Goal: Task Accomplishment & Management: Manage account settings

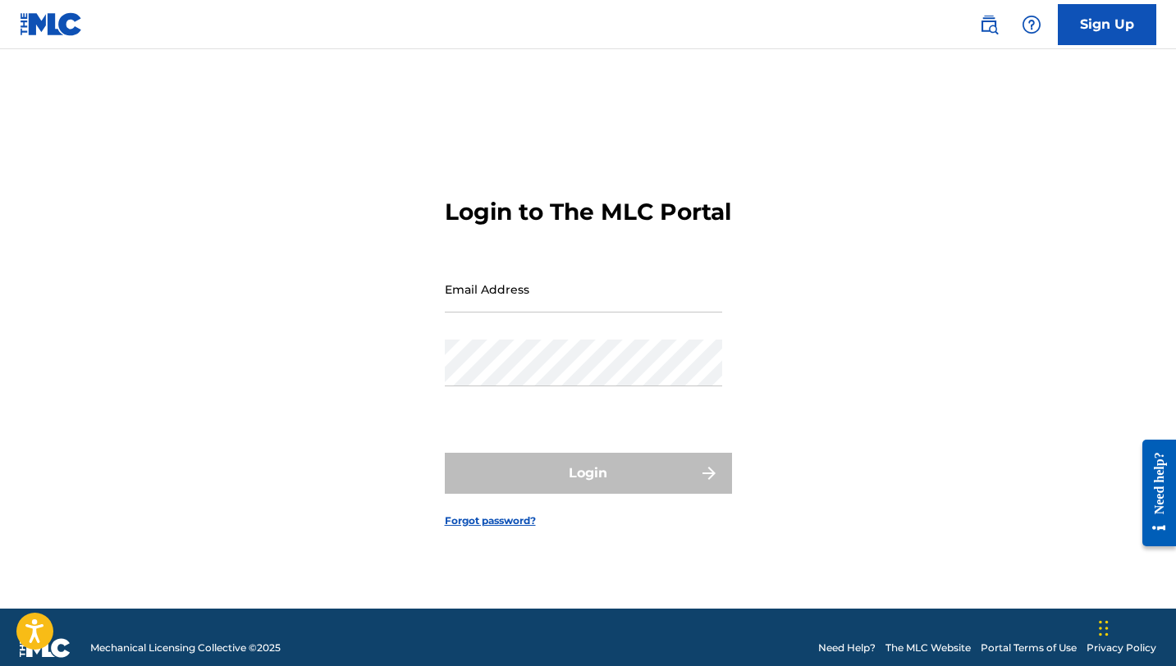
click at [499, 310] on input "Email Address" at bounding box center [583, 289] width 277 height 47
type input "[EMAIL_ADDRESS][DOMAIN_NAME]"
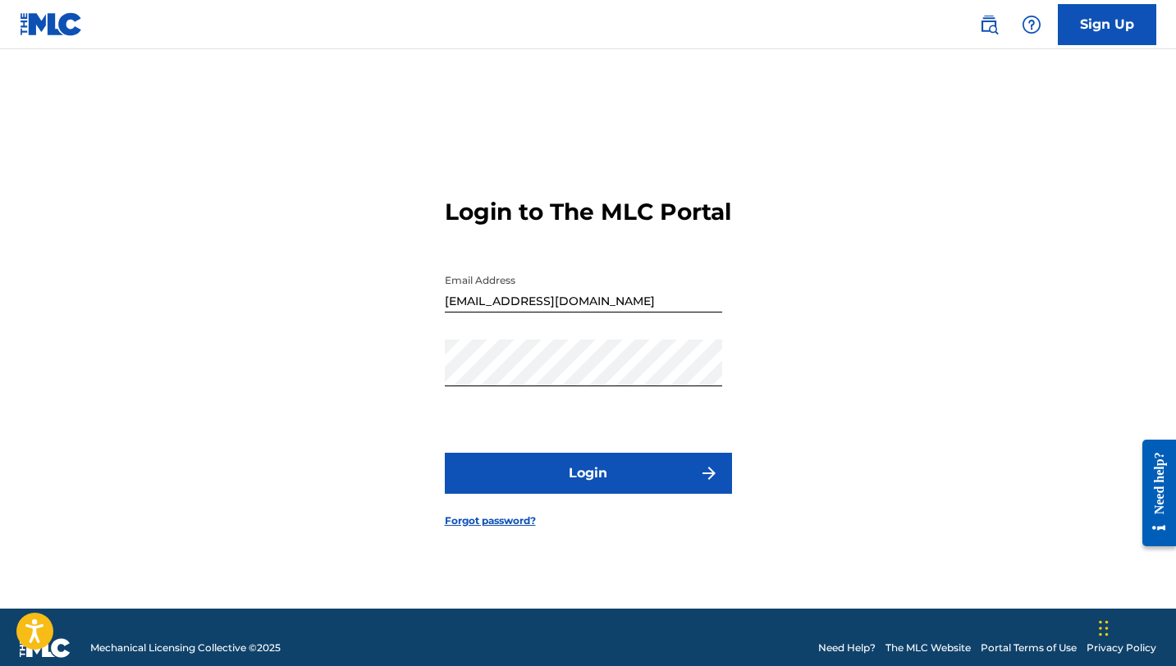
click at [611, 483] on button "Login" at bounding box center [588, 473] width 287 height 41
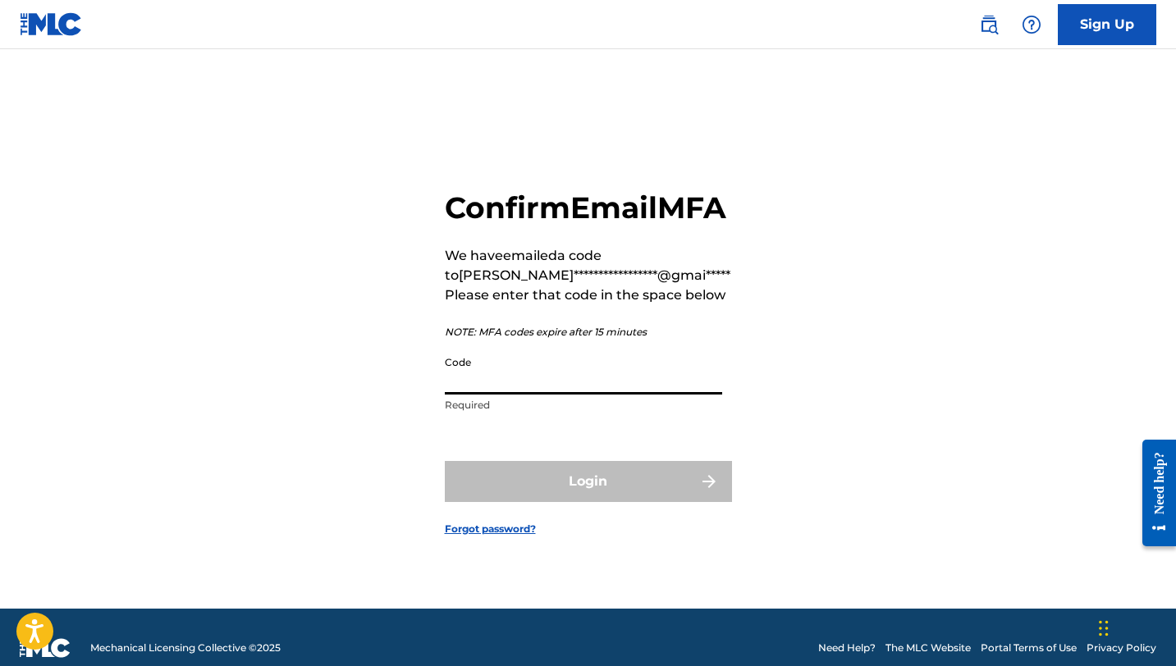
click at [497, 395] on input "Code" at bounding box center [583, 371] width 277 height 47
paste input "466626"
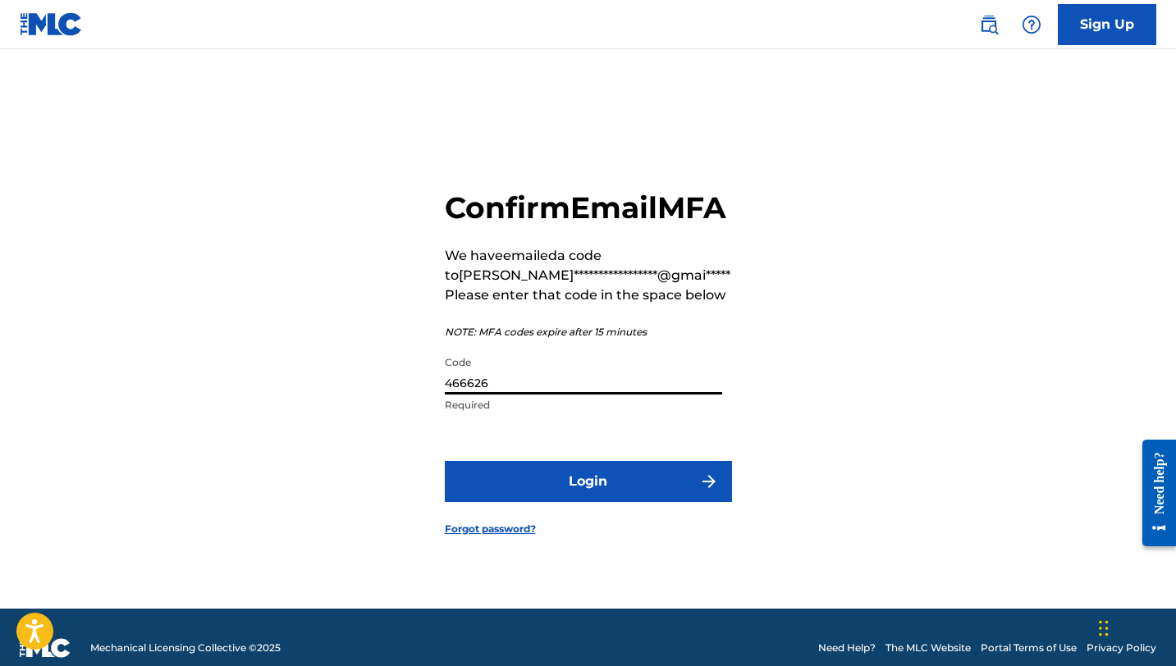
type input "466626"
click at [519, 502] on button "Login" at bounding box center [588, 481] width 287 height 41
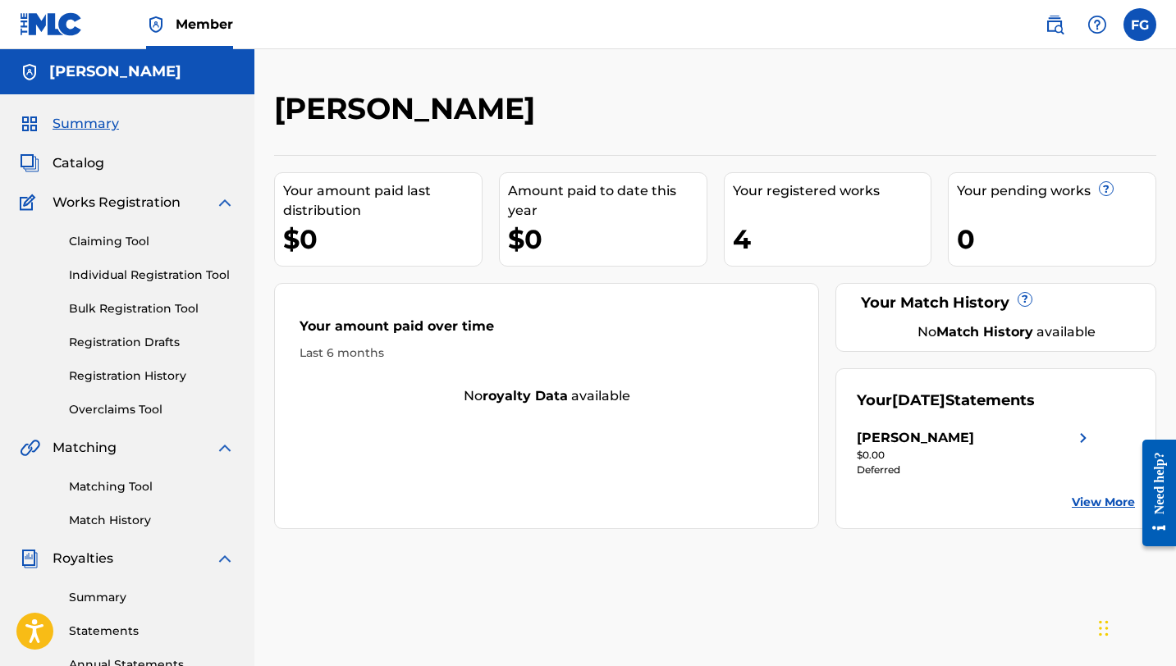
click at [780, 218] on div "Your registered works 4" at bounding box center [828, 219] width 208 height 94
click at [147, 343] on link "Registration Drafts" at bounding box center [152, 342] width 166 height 17
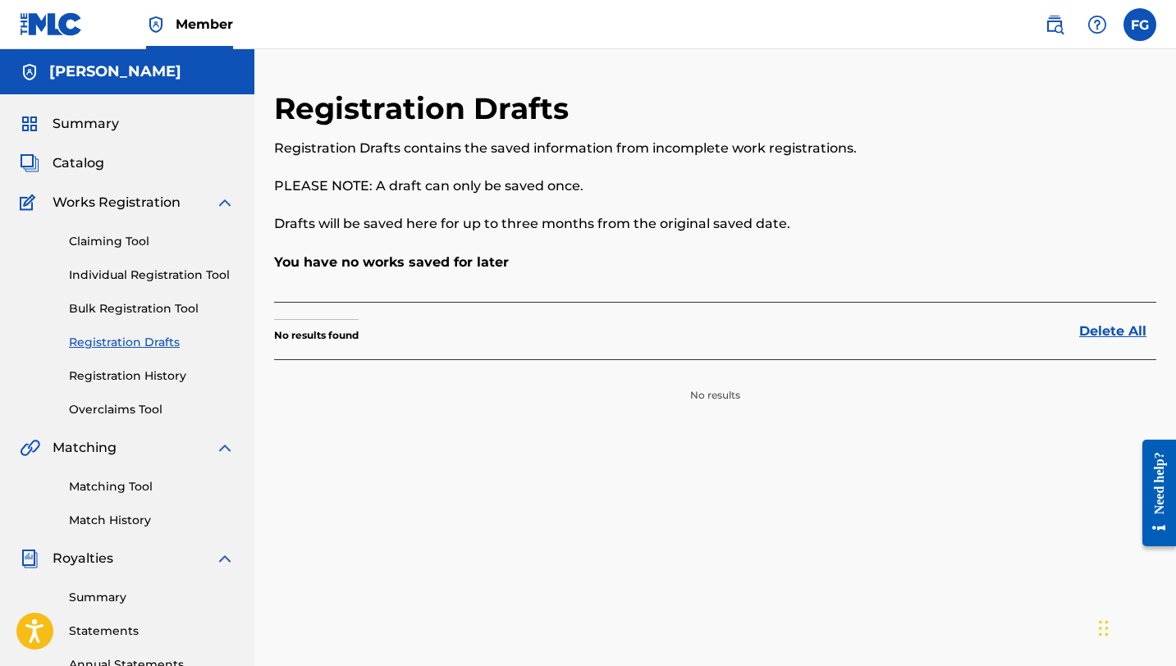
click at [139, 374] on link "Registration History" at bounding box center [152, 376] width 166 height 17
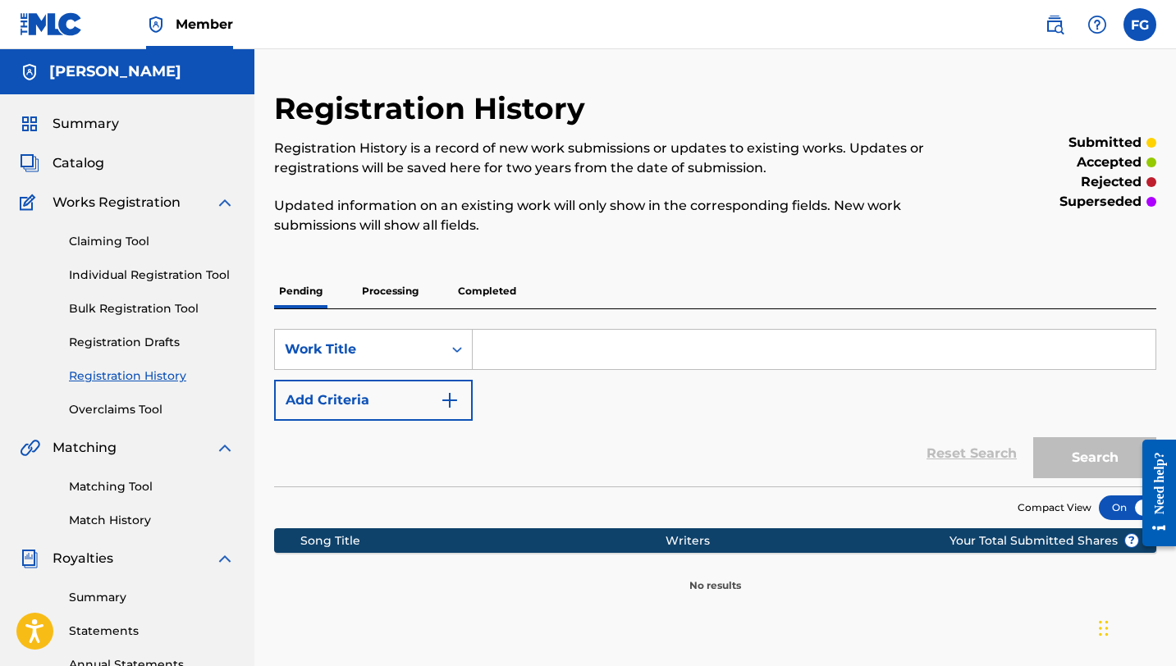
click at [140, 310] on link "Bulk Registration Tool" at bounding box center [152, 308] width 166 height 17
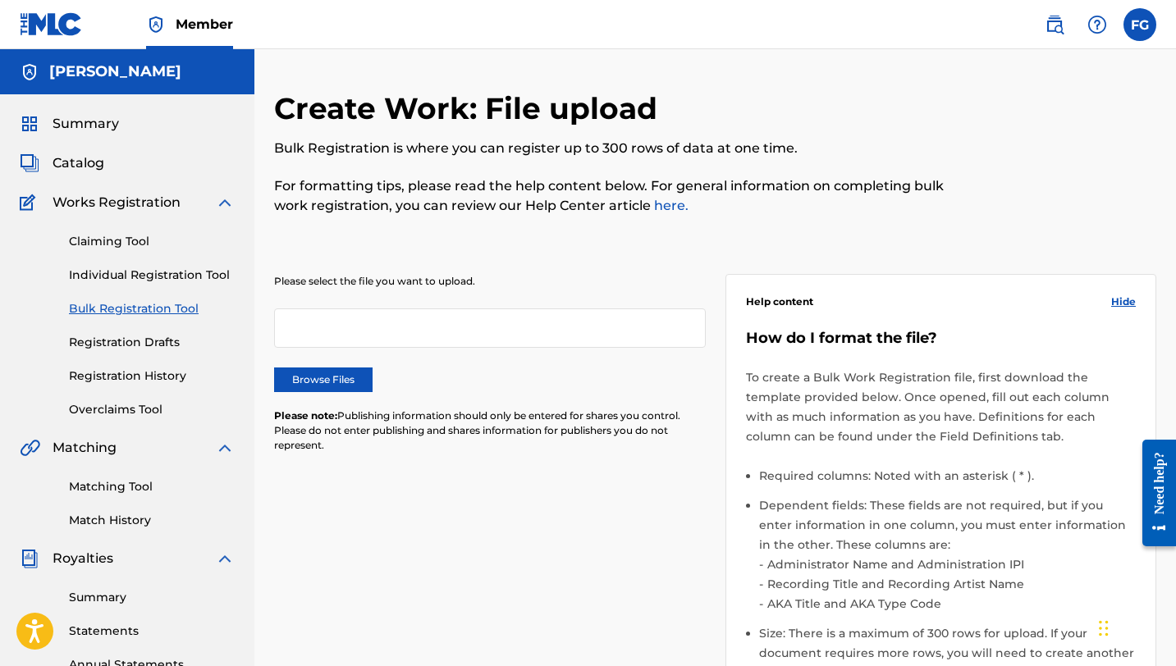
click at [139, 346] on link "Registration Drafts" at bounding box center [152, 342] width 166 height 17
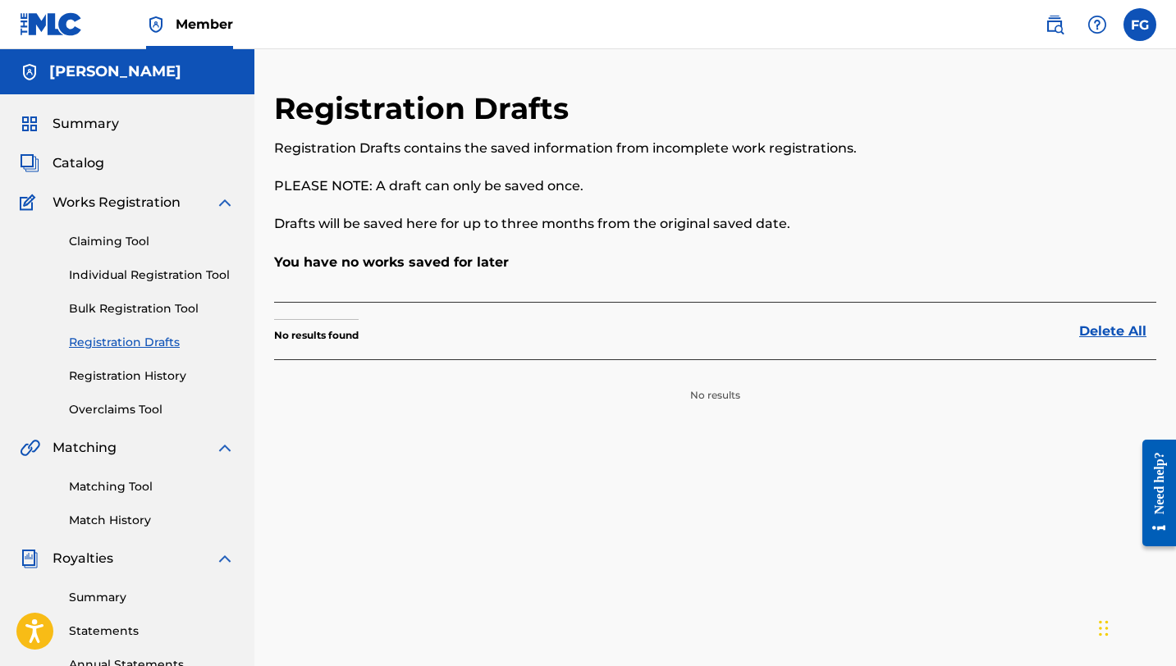
click at [124, 409] on link "Overclaims Tool" at bounding box center [152, 409] width 166 height 17
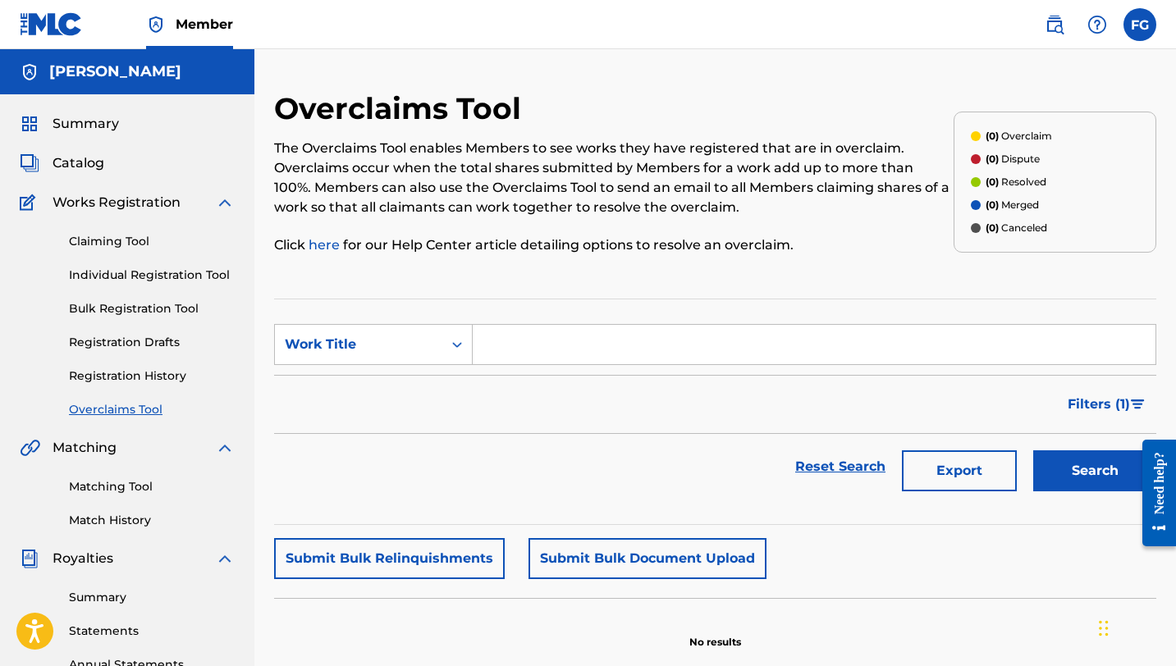
click at [127, 381] on link "Registration History" at bounding box center [152, 376] width 166 height 17
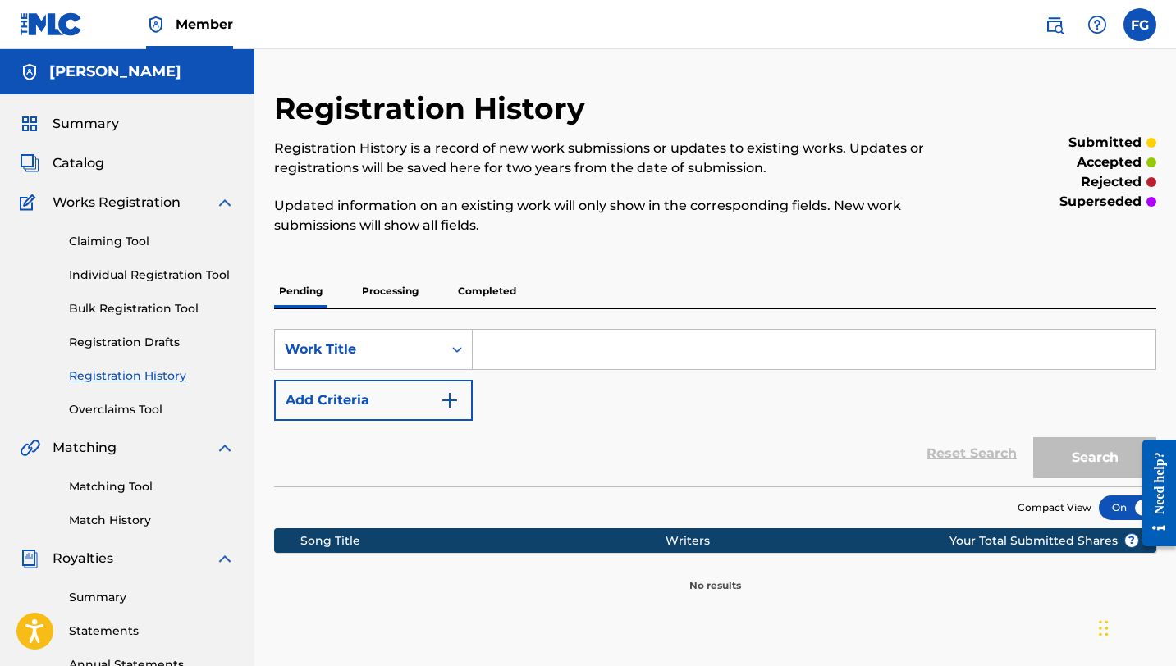
click at [143, 244] on link "Claiming Tool" at bounding box center [152, 241] width 166 height 17
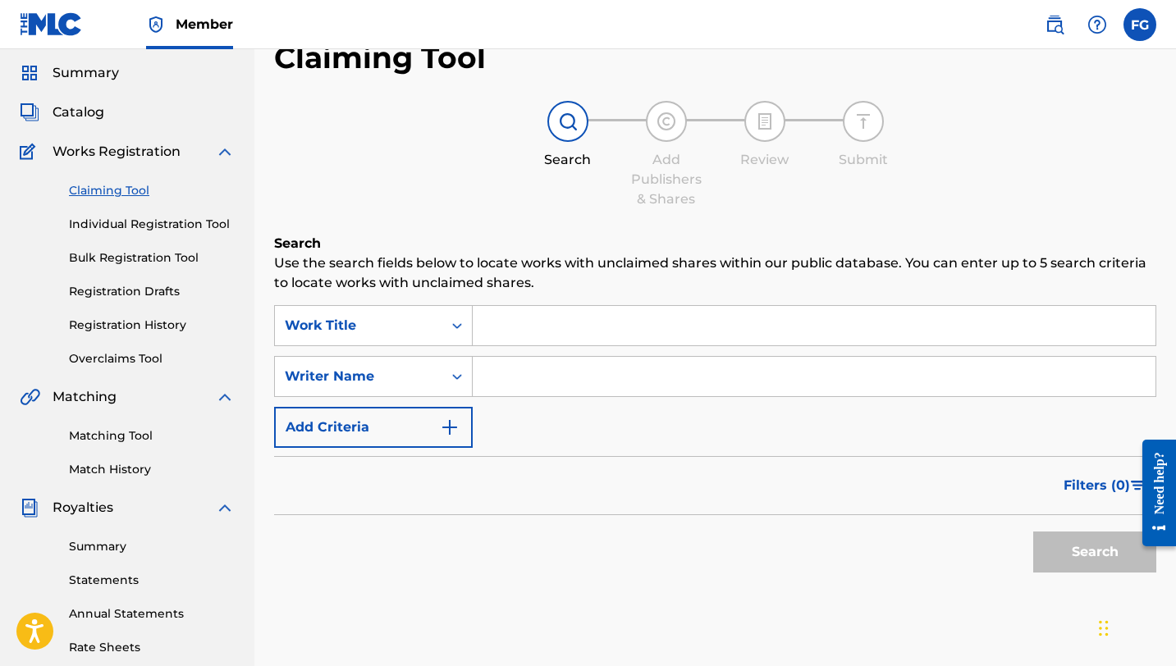
scroll to position [49, 0]
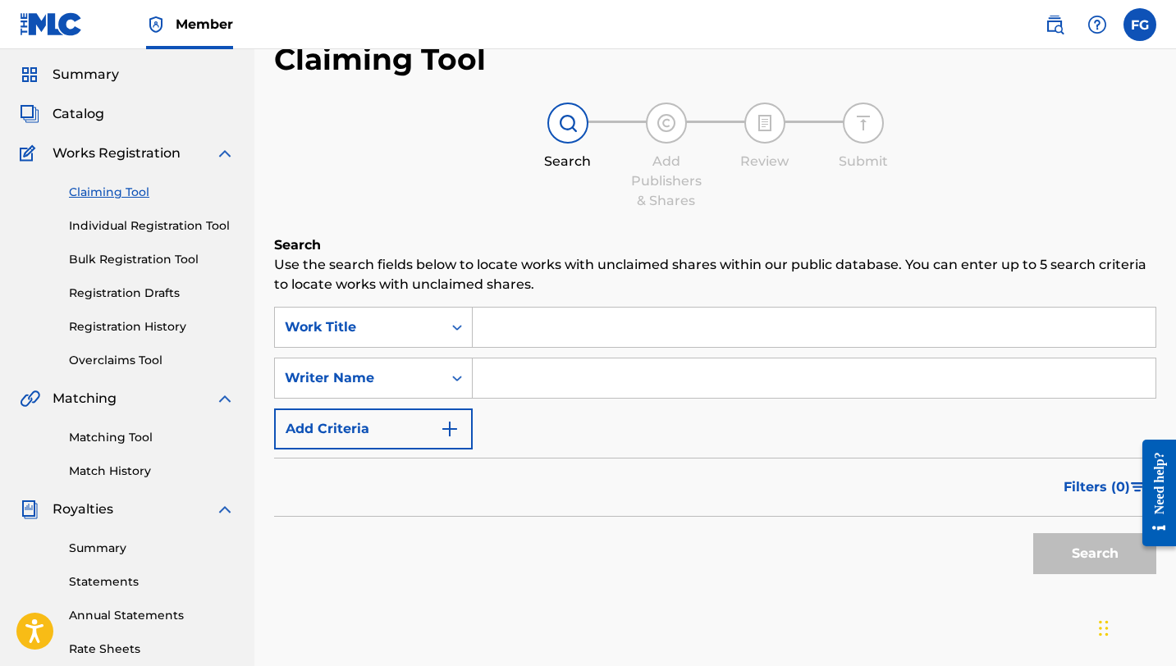
click at [148, 225] on link "Individual Registration Tool" at bounding box center [152, 225] width 166 height 17
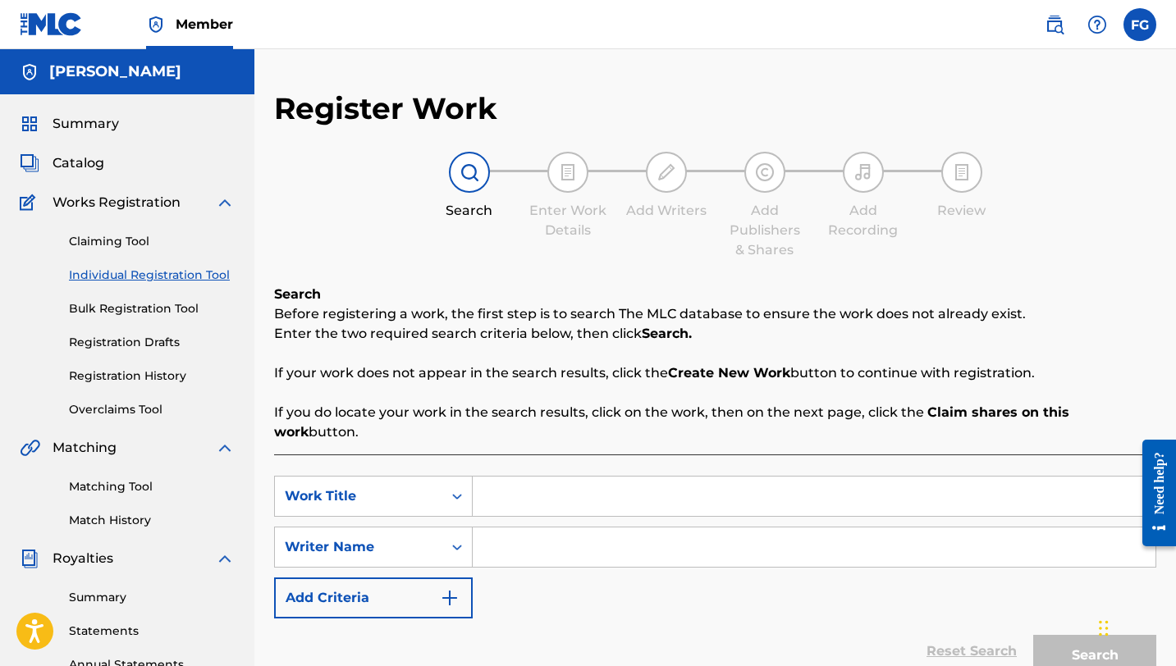
click at [174, 304] on link "Bulk Registration Tool" at bounding box center [152, 308] width 166 height 17
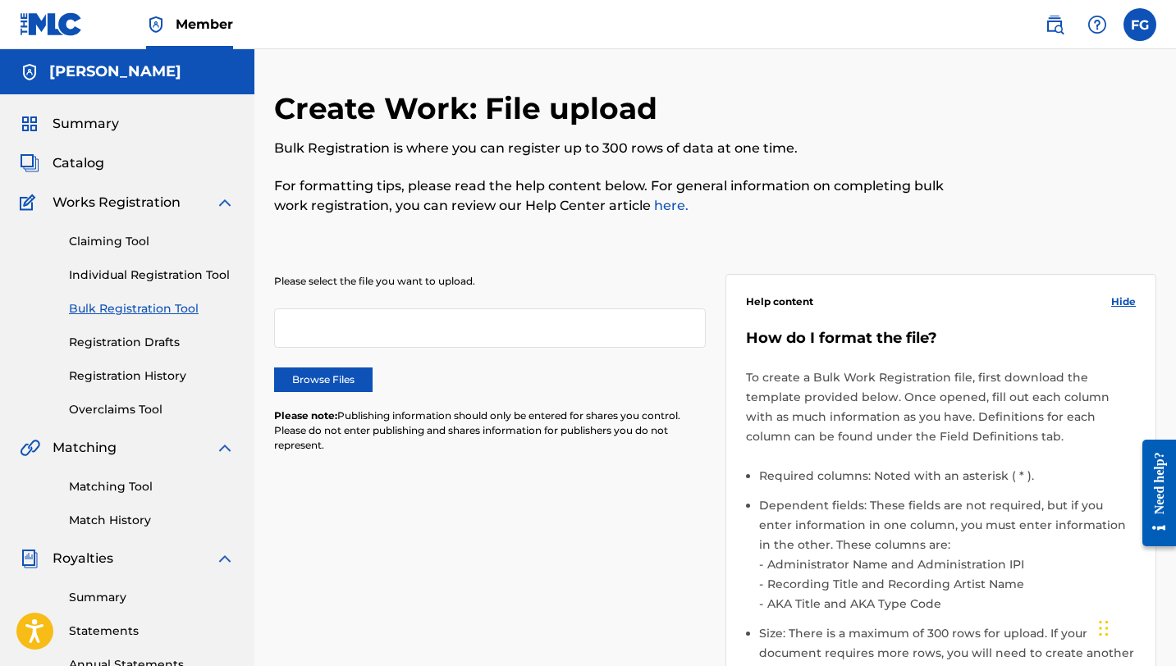
click at [133, 373] on link "Registration History" at bounding box center [152, 376] width 166 height 17
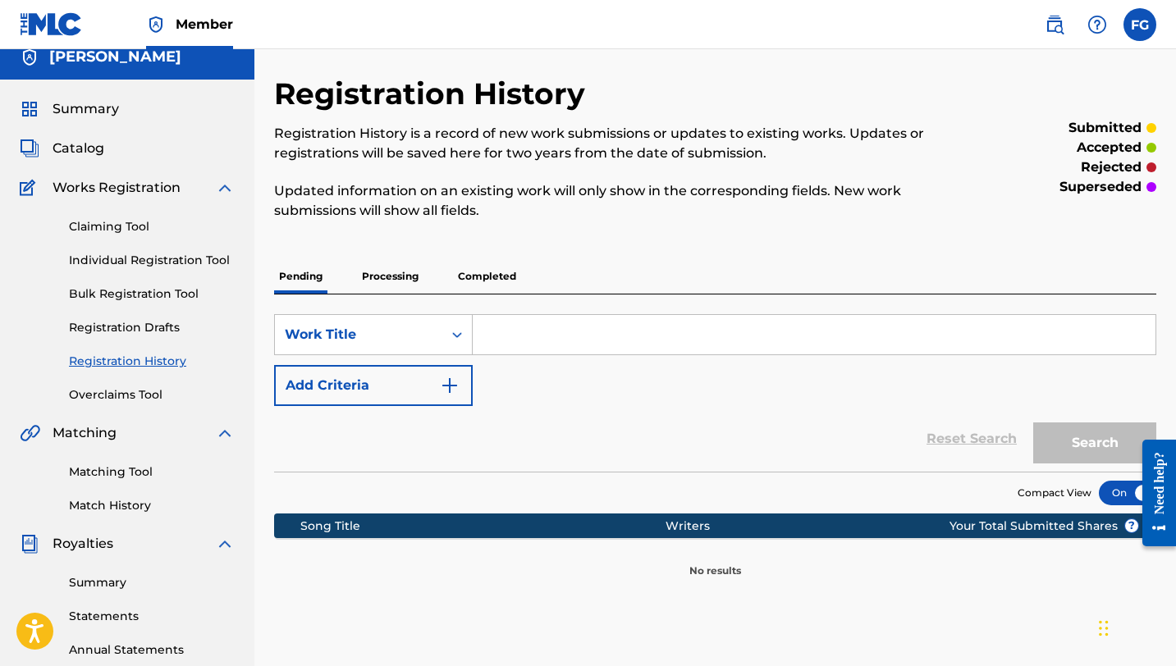
scroll to position [8, 0]
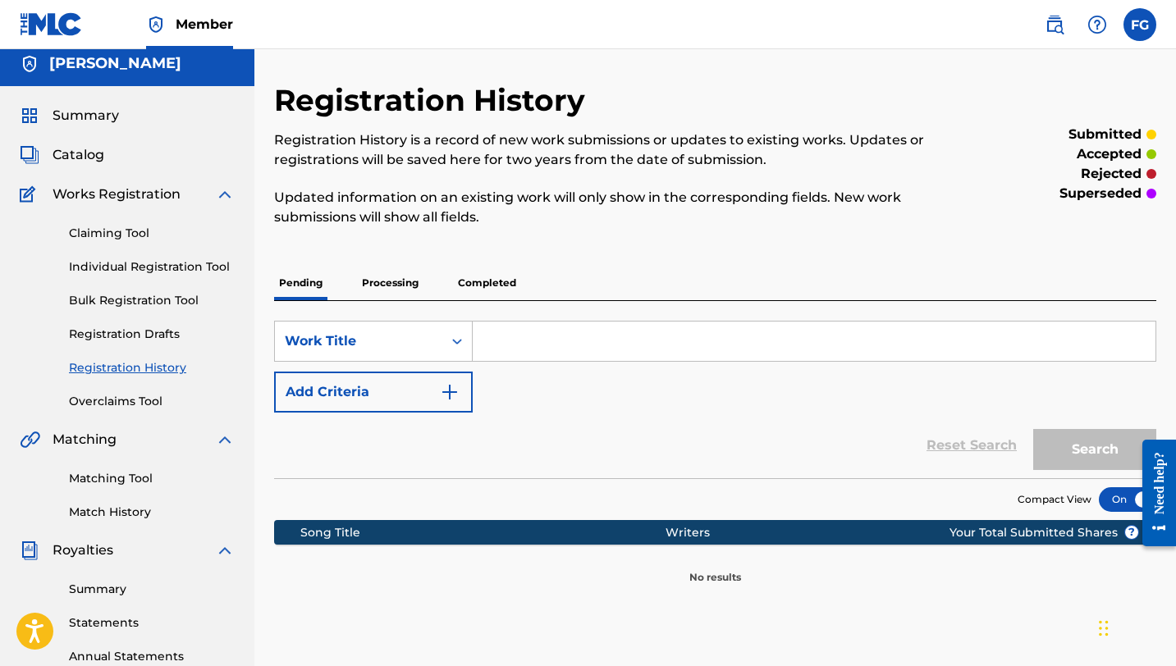
click at [120, 237] on link "Claiming Tool" at bounding box center [152, 233] width 166 height 17
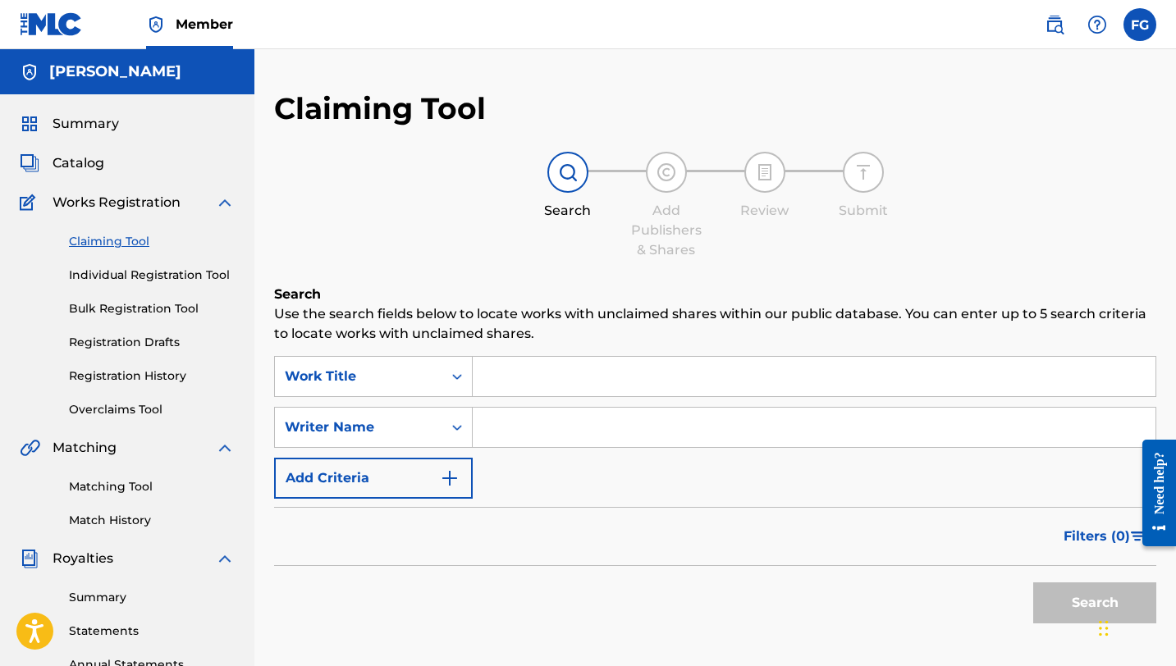
click at [91, 162] on span "Catalog" at bounding box center [79, 163] width 52 height 20
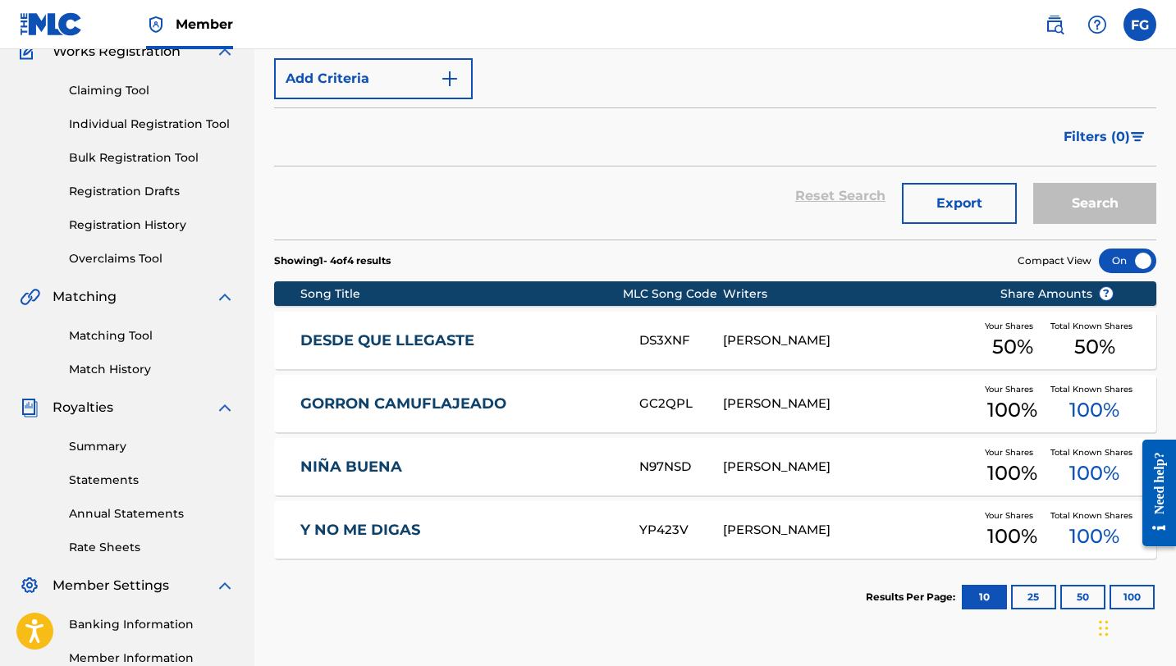
scroll to position [158, 0]
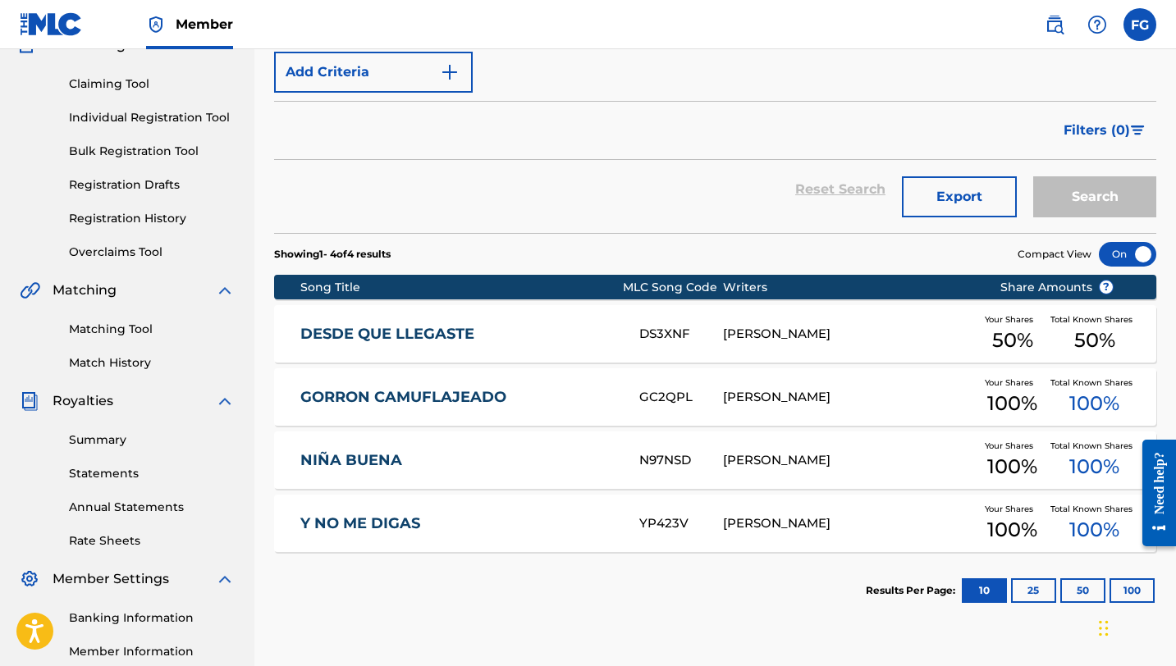
click at [411, 329] on link "DESDE QUE LLEGASTE" at bounding box center [458, 334] width 317 height 19
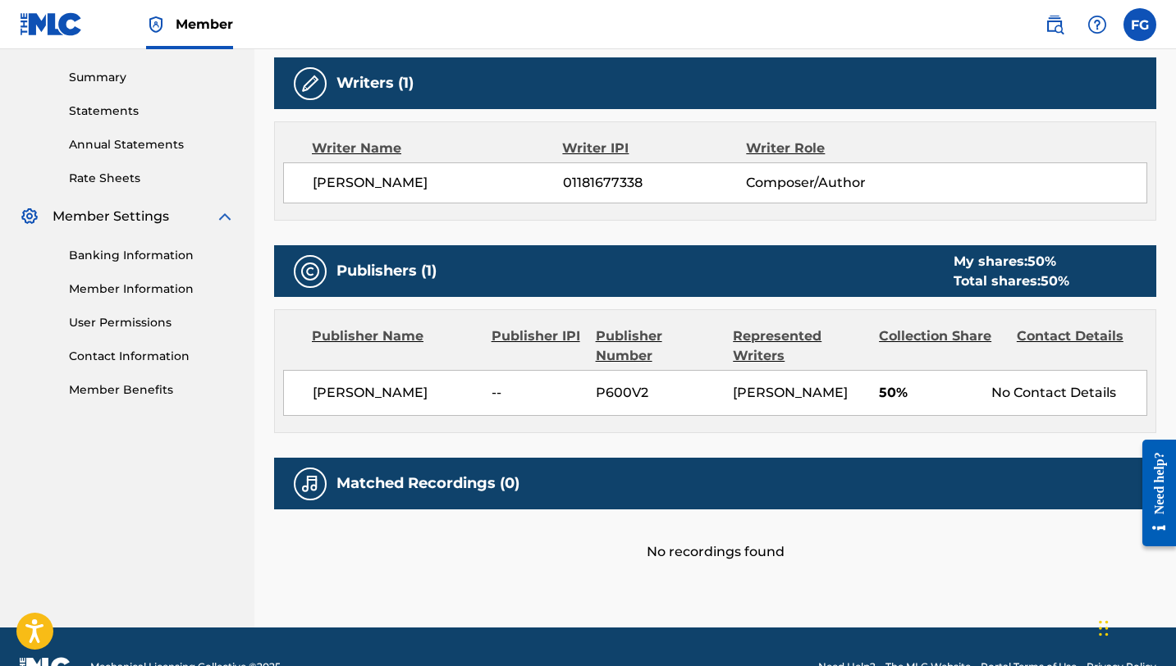
scroll to position [579, 0]
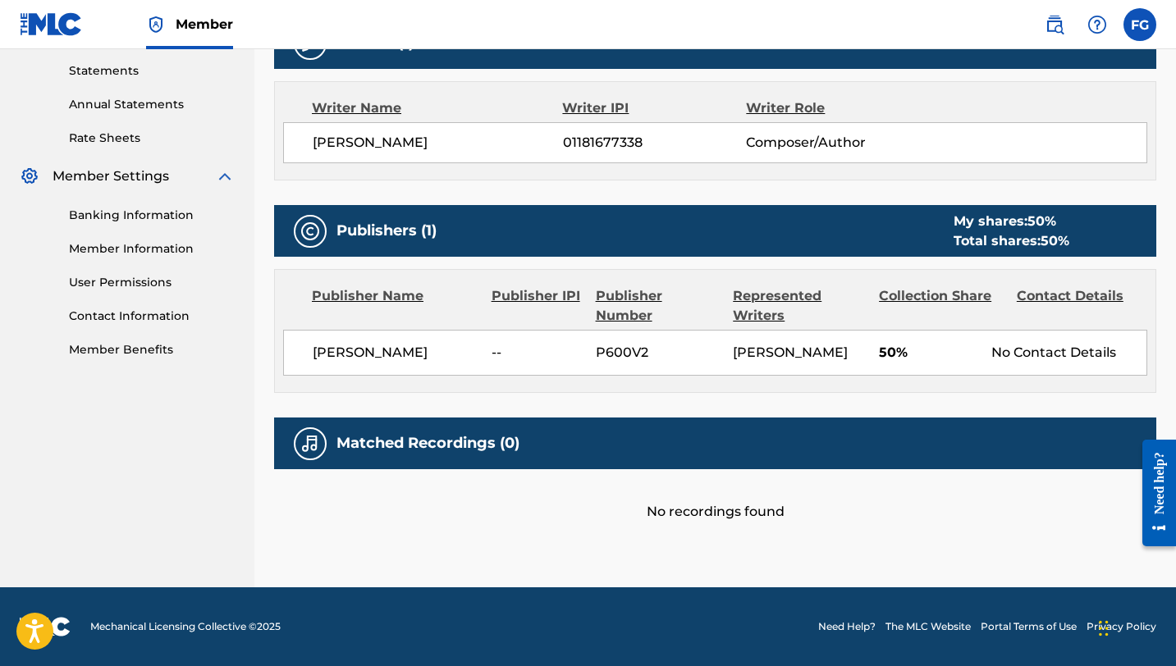
click at [734, 516] on div "No recordings found" at bounding box center [715, 495] width 882 height 53
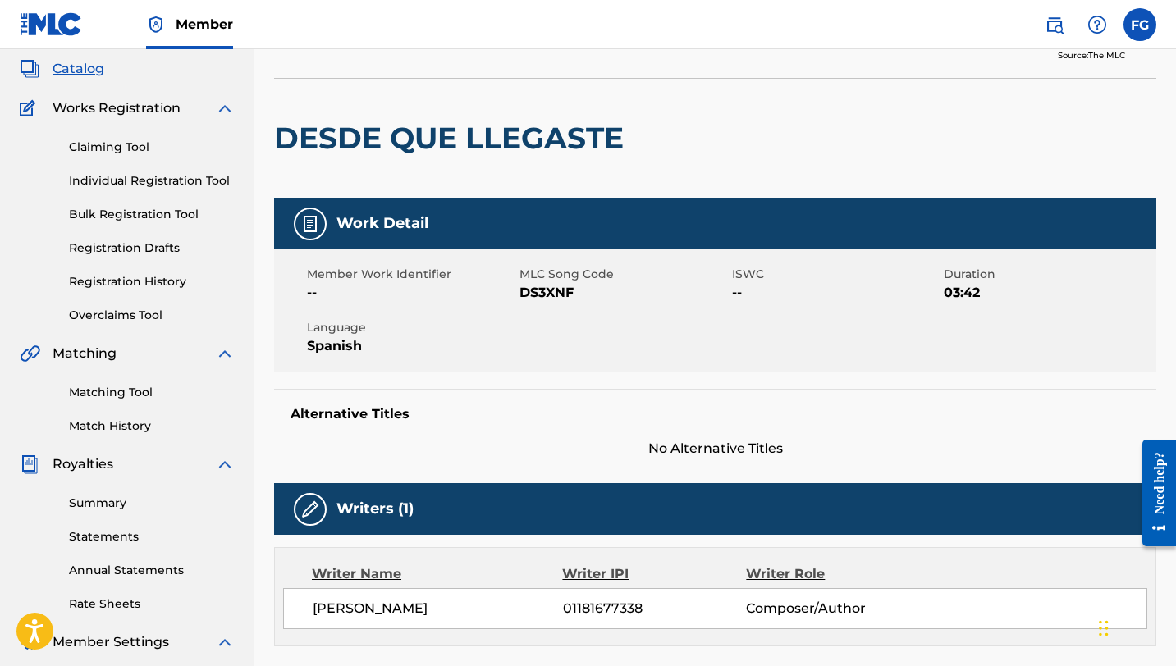
scroll to position [158, 0]
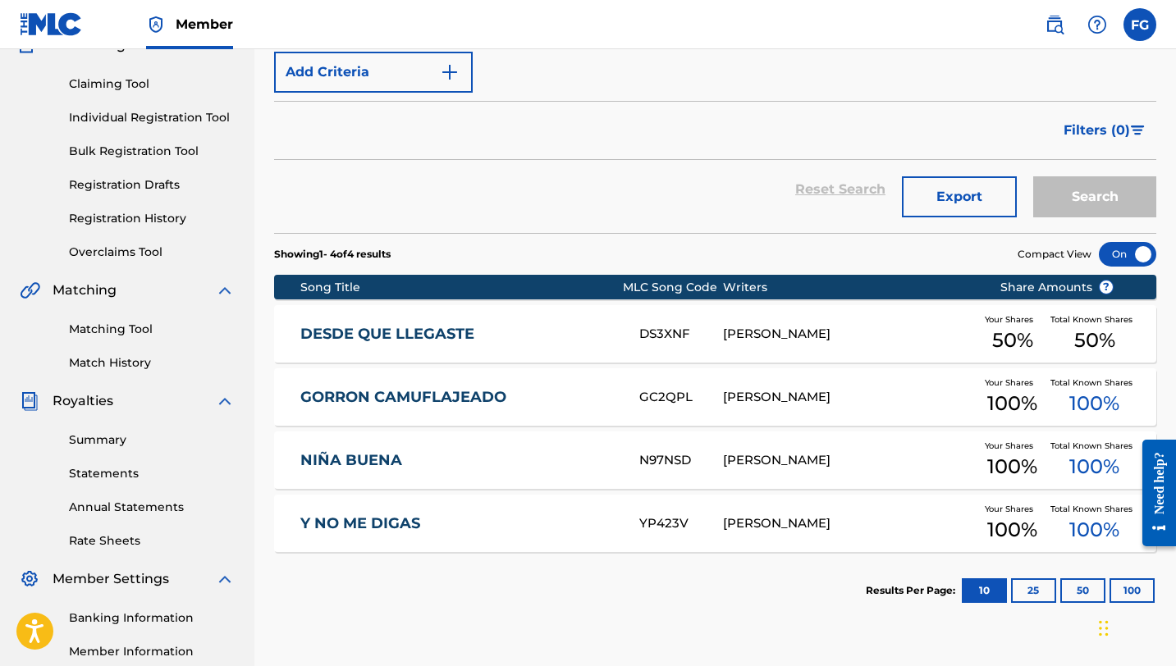
click at [108, 252] on link "Overclaims Tool" at bounding box center [152, 252] width 166 height 17
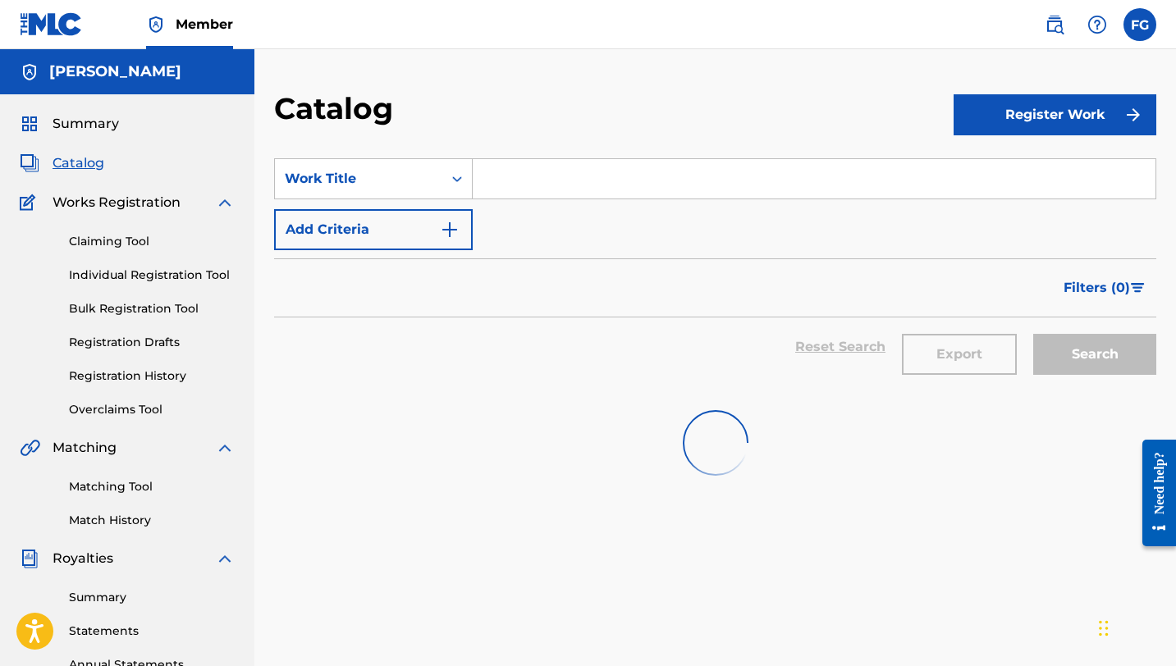
scroll to position [158, 0]
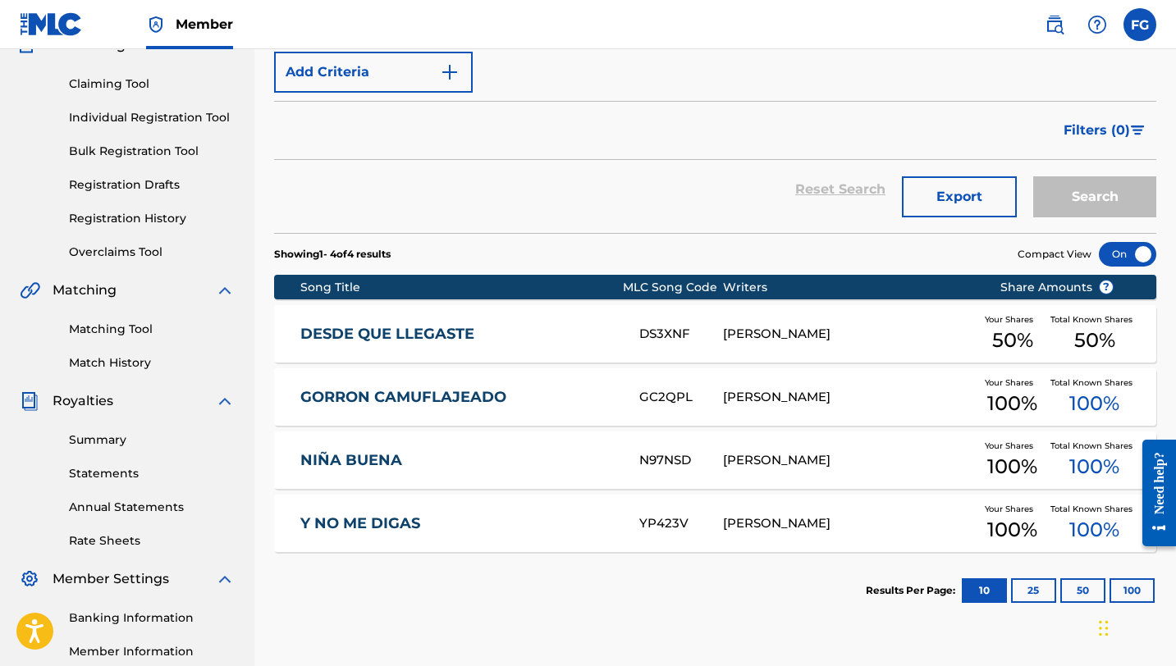
click at [455, 390] on link "GORRON CAMUFLAJEADO" at bounding box center [458, 397] width 317 height 19
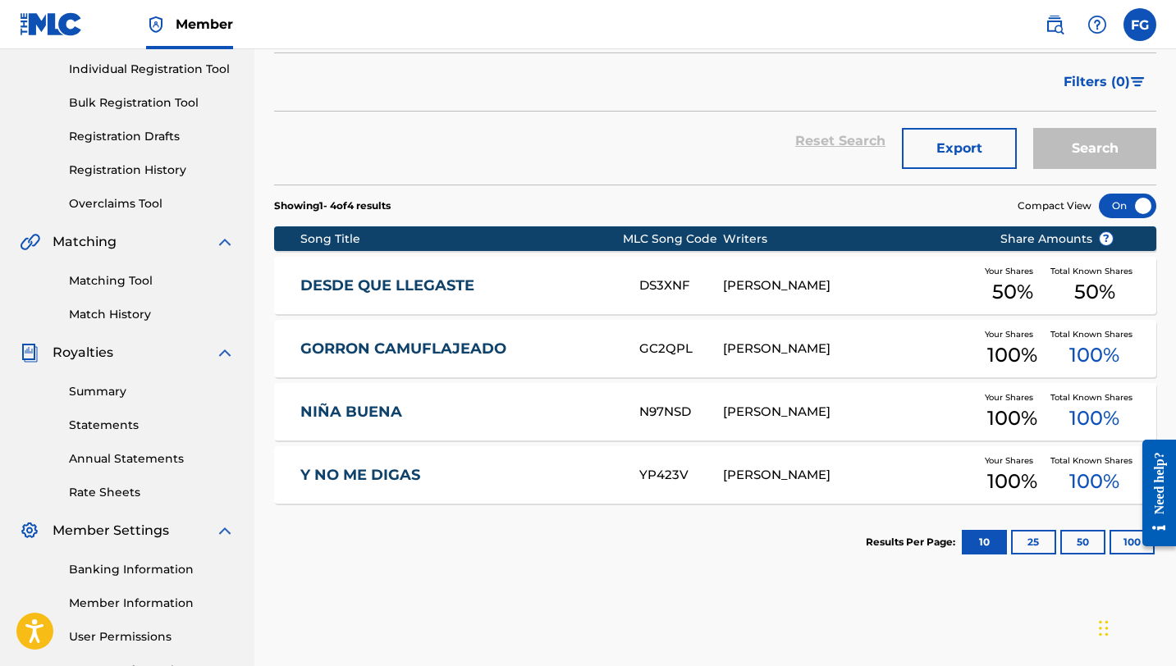
scroll to position [218, 0]
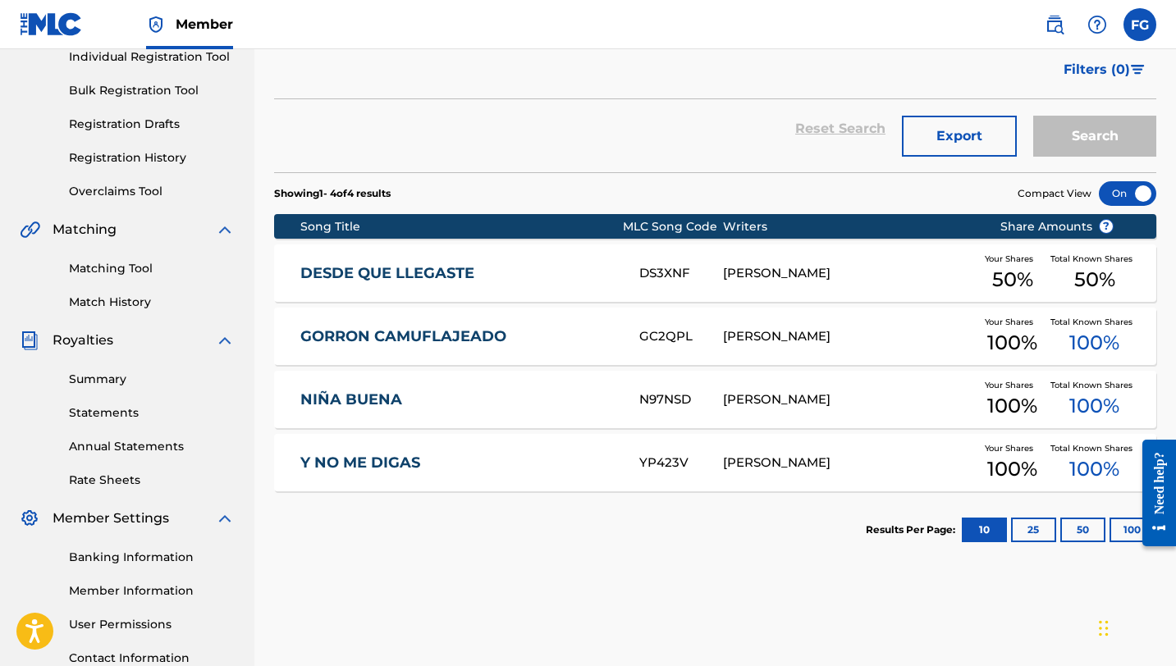
click at [428, 333] on link "GORRON CAMUFLAJEADO" at bounding box center [458, 336] width 317 height 19
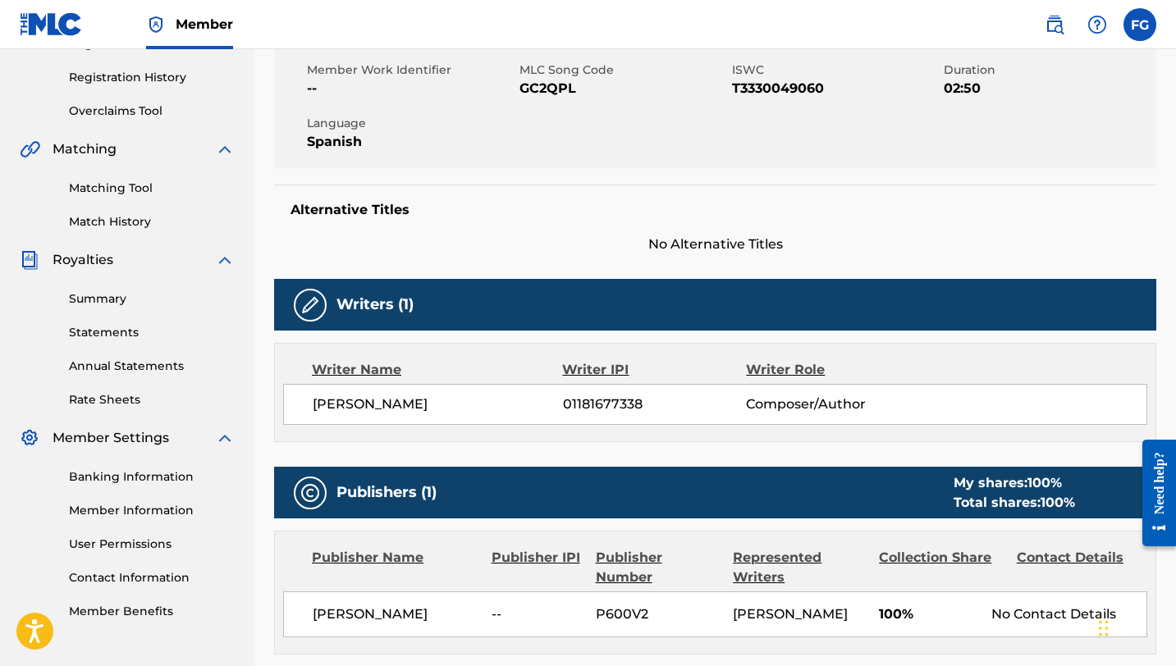
scroll to position [579, 0]
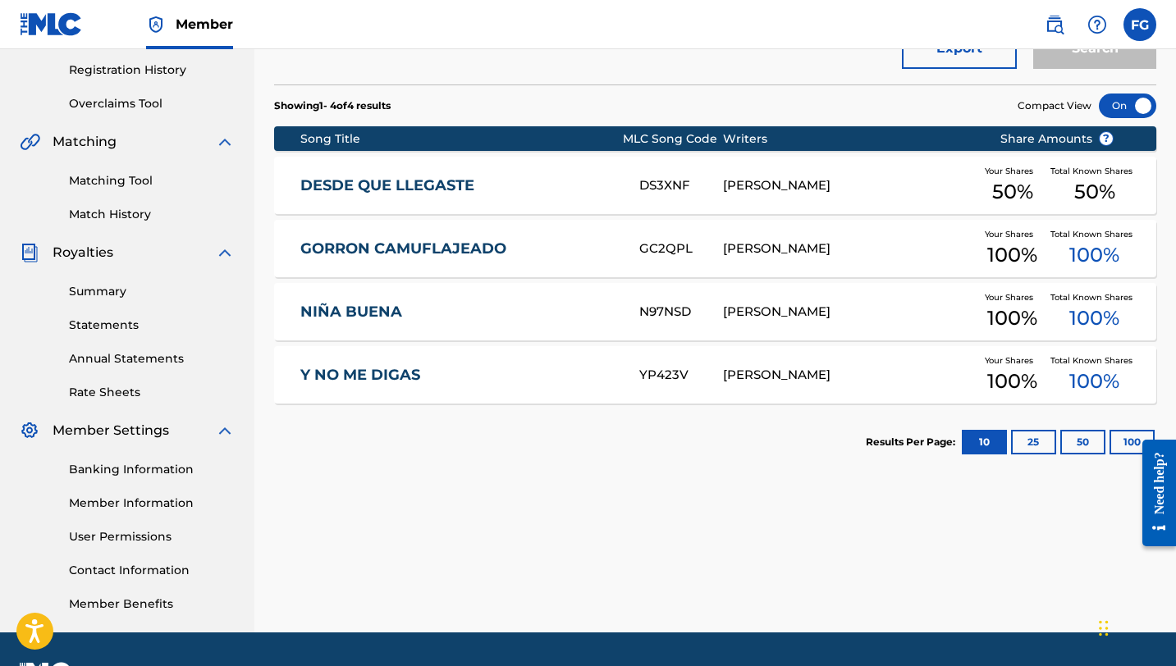
scroll to position [351, 0]
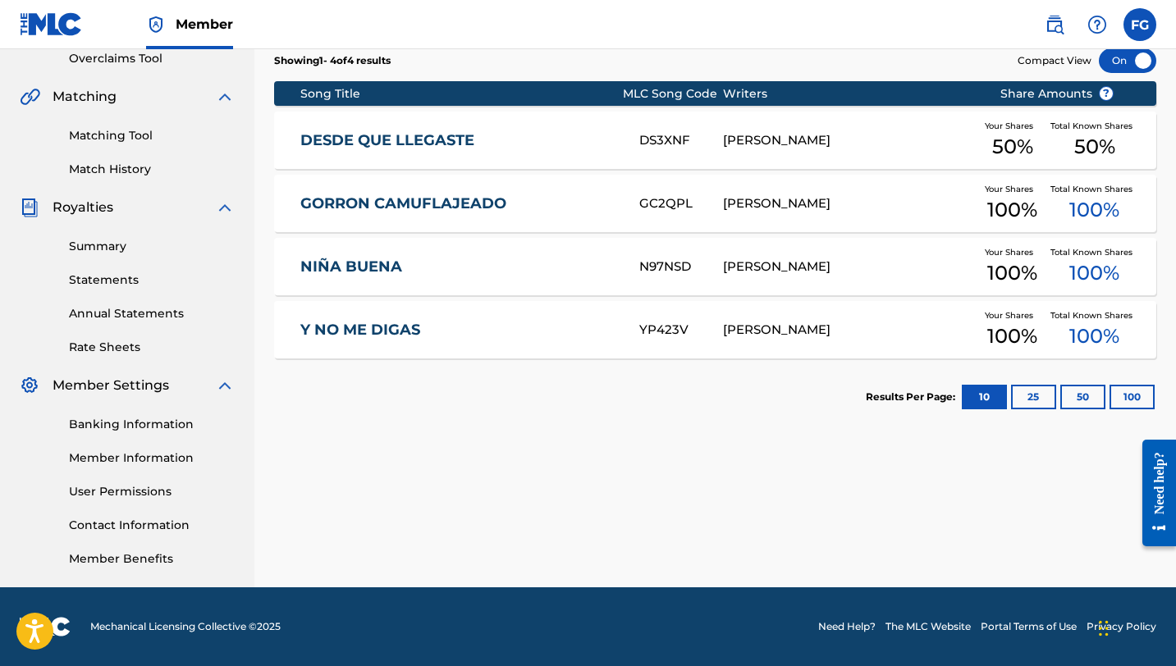
click at [130, 242] on link "Summary" at bounding box center [152, 246] width 166 height 17
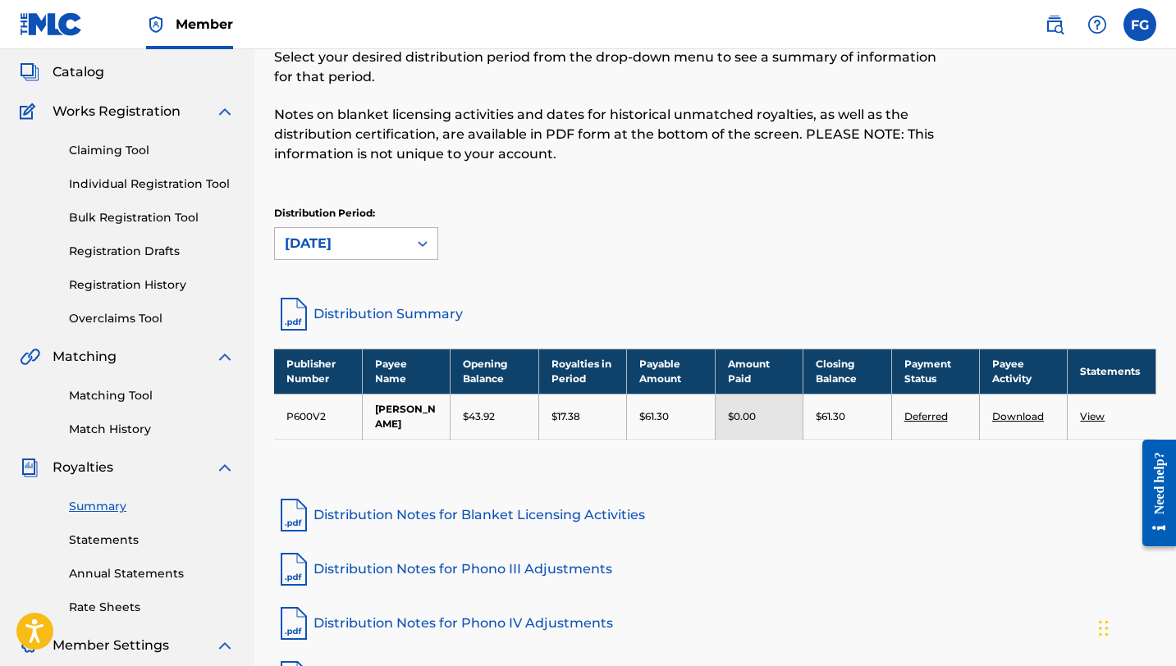
scroll to position [89, 0]
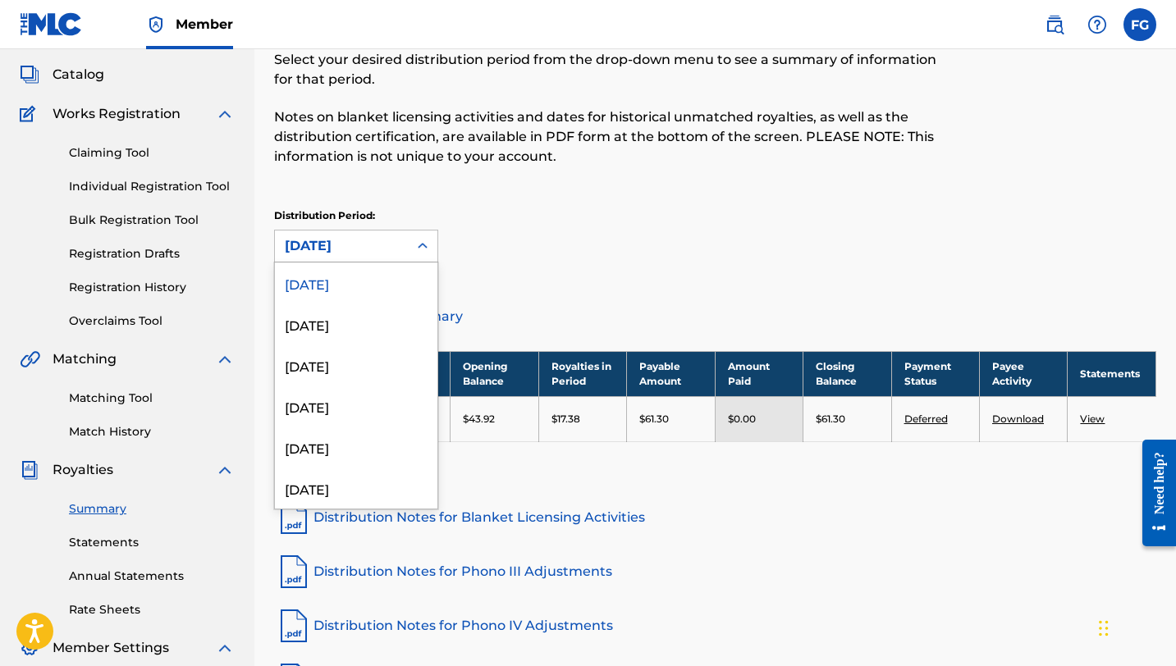
click at [377, 241] on div "[DATE]" at bounding box center [341, 246] width 113 height 20
click at [350, 283] on div "[DATE]" at bounding box center [356, 283] width 162 height 41
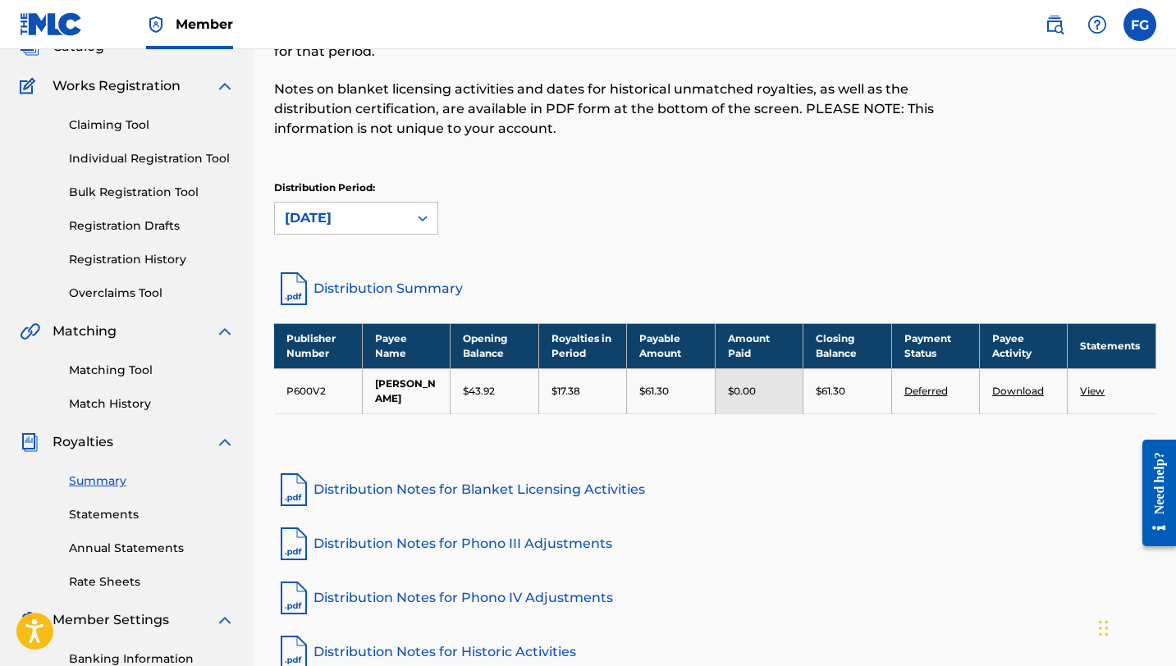
scroll to position [0, 0]
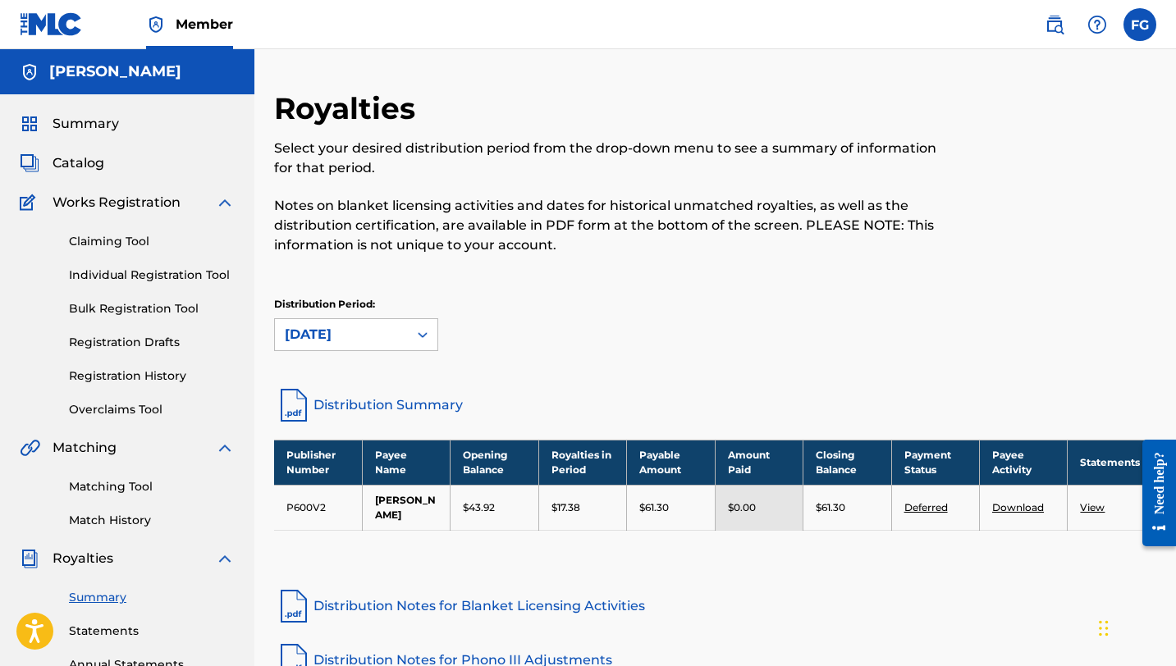
click at [91, 129] on span "Summary" at bounding box center [86, 124] width 66 height 20
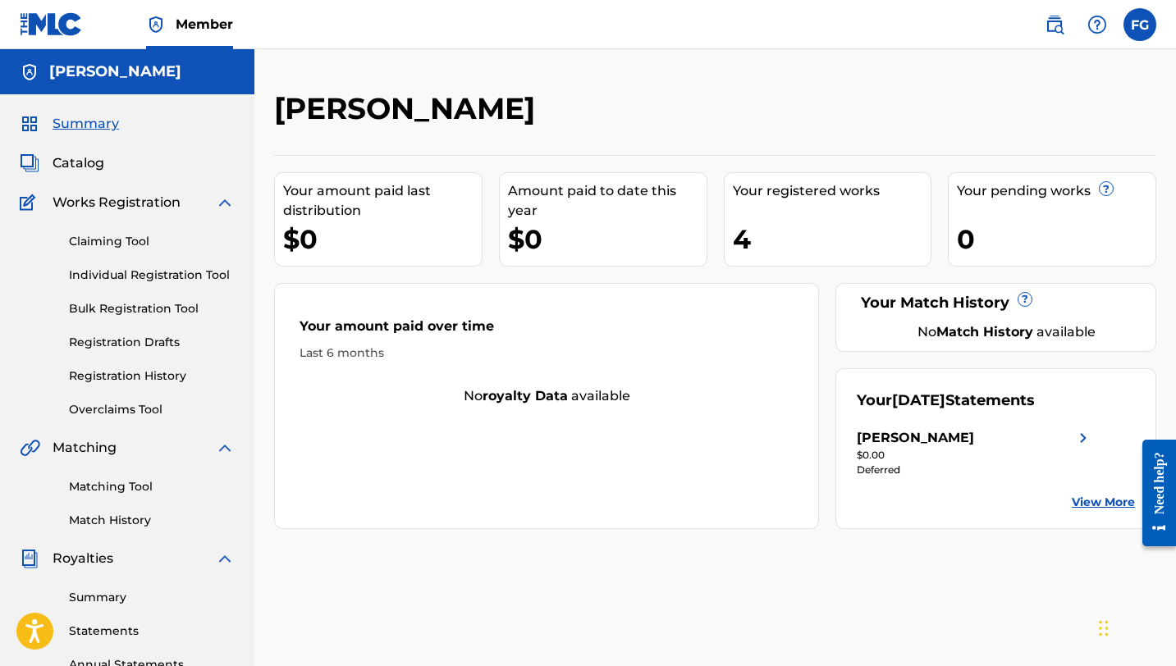
click at [992, 448] on div "$0.00" at bounding box center [975, 455] width 236 height 15
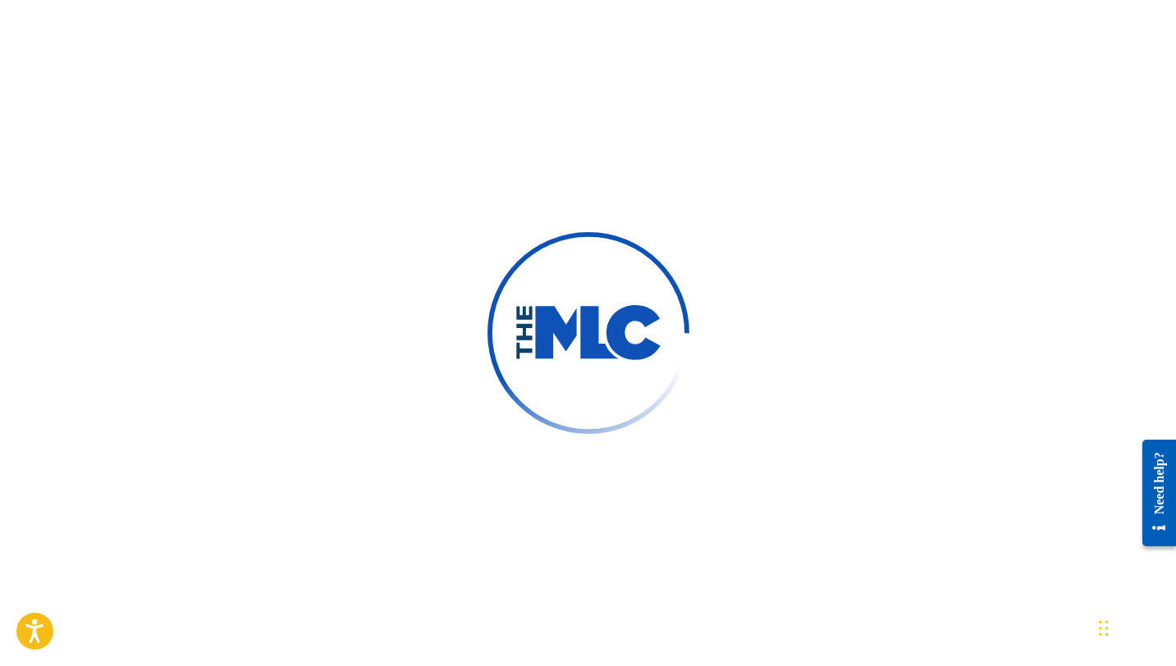
scroll to position [335, 0]
